Goal: Task Accomplishment & Management: Manage account settings

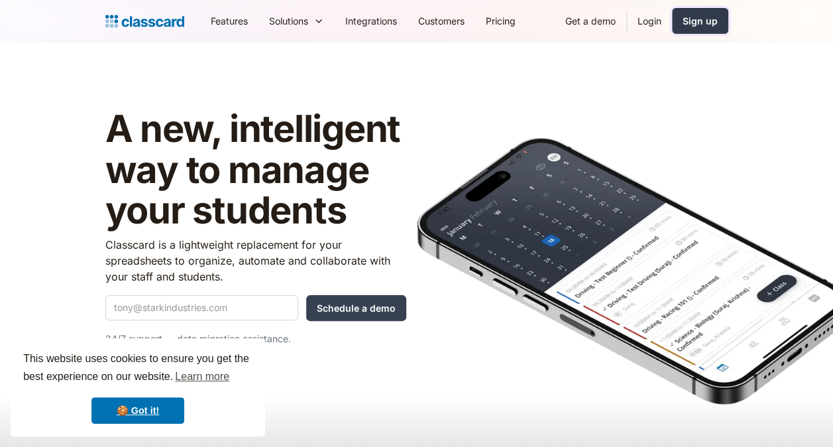
click at [718, 19] on link "Sign up" at bounding box center [700, 21] width 56 height 26
click at [649, 21] on link "Login" at bounding box center [649, 21] width 45 height 30
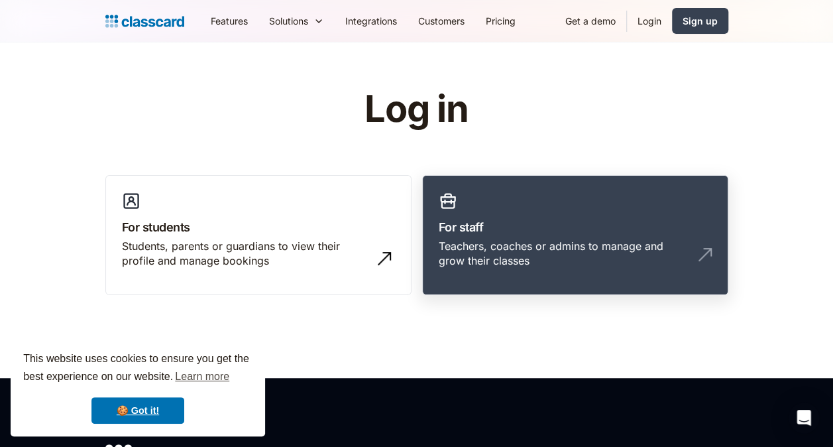
click at [543, 262] on div "Teachers, coaches or admins to manage and grow their classes" at bounding box center [562, 254] width 246 height 30
